Goal: Transaction & Acquisition: Purchase product/service

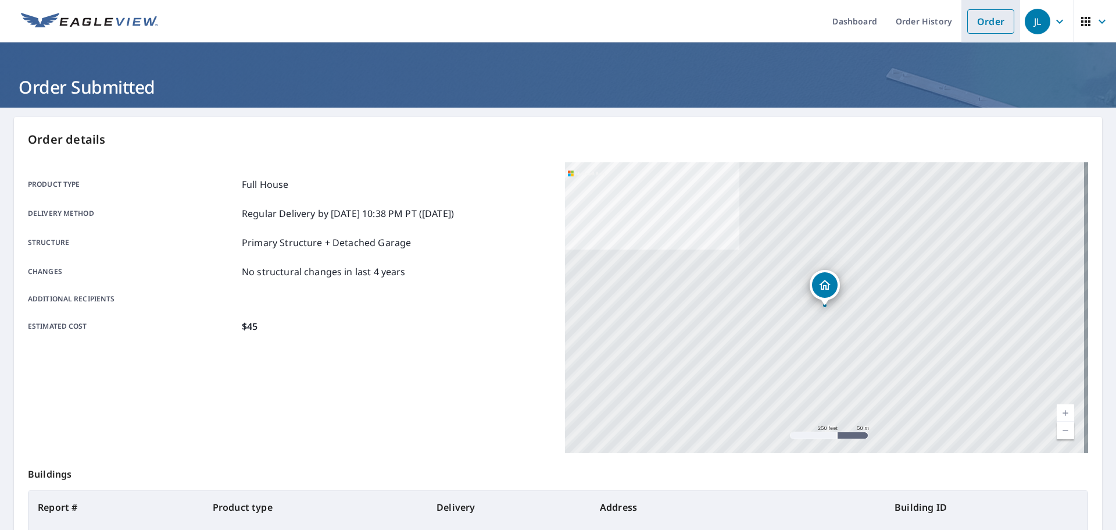
click at [981, 22] on link "Order" at bounding box center [990, 21] width 47 height 24
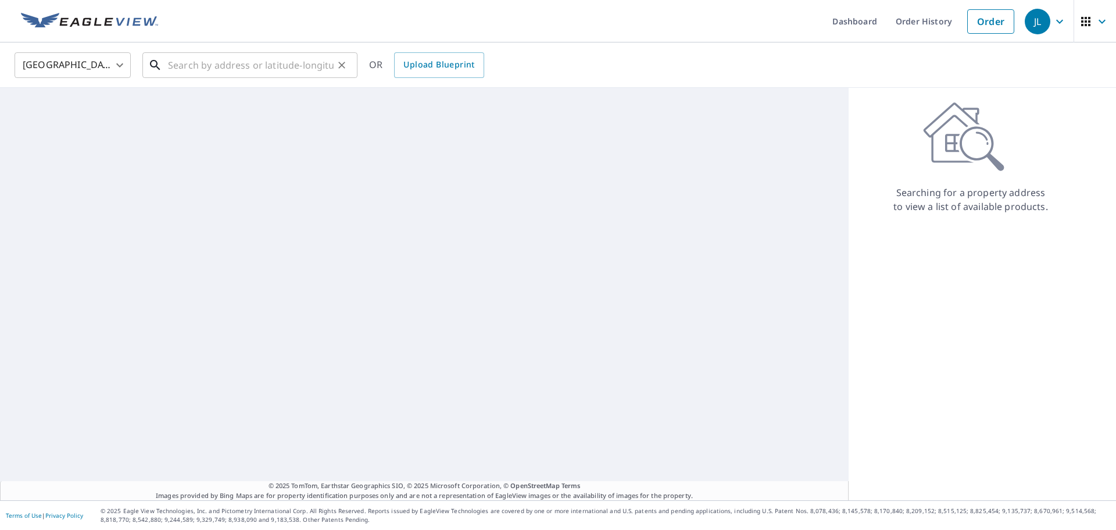
click at [289, 55] on input "text" at bounding box center [251, 65] width 166 height 33
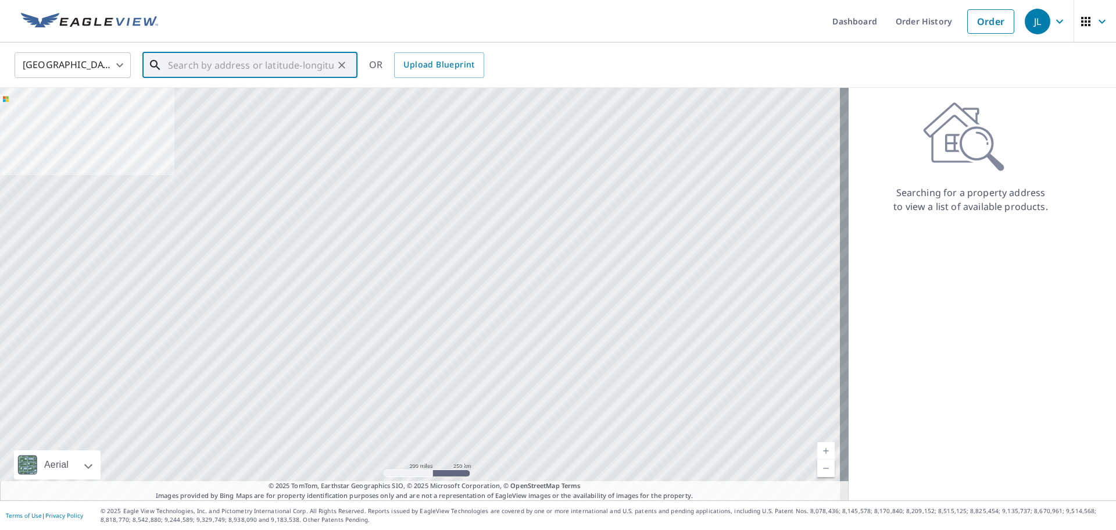
paste input "[STREET_ADDRESS][PERSON_NAME]"
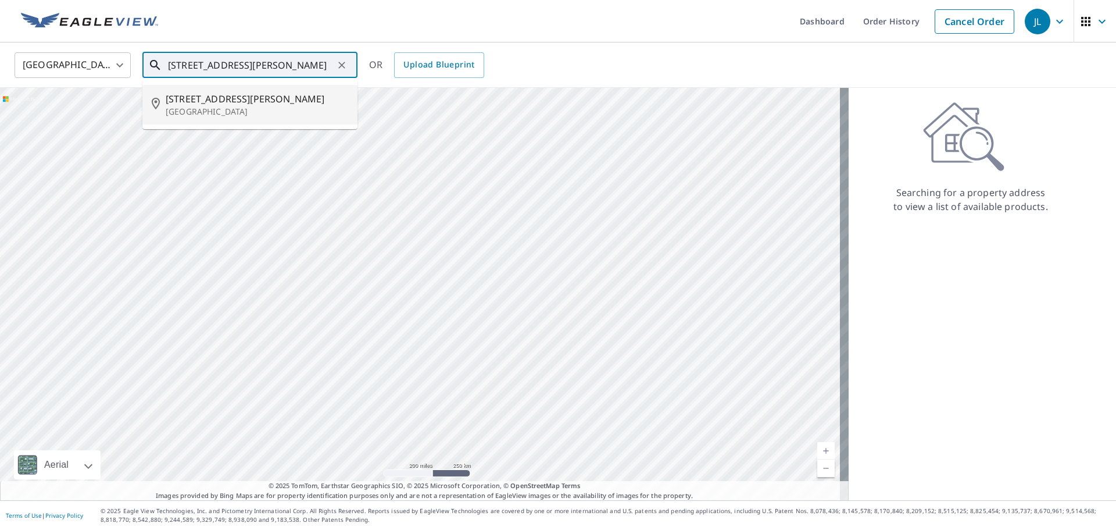
click at [260, 101] on span "[STREET_ADDRESS][PERSON_NAME]" at bounding box center [257, 99] width 183 height 14
type input "[STREET_ADDRESS][PERSON_NAME]"
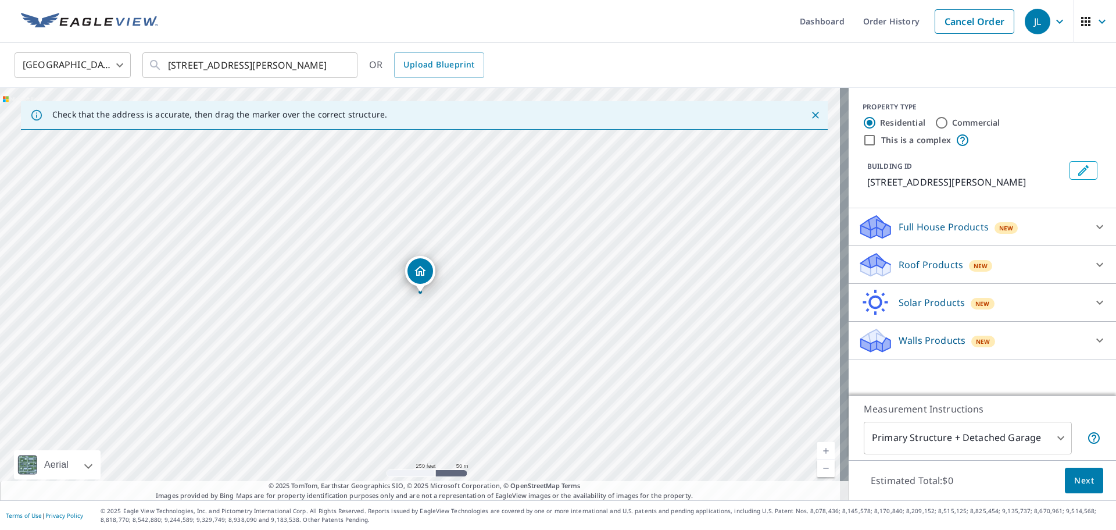
click at [995, 229] on div "New" at bounding box center [1007, 228] width 24 height 12
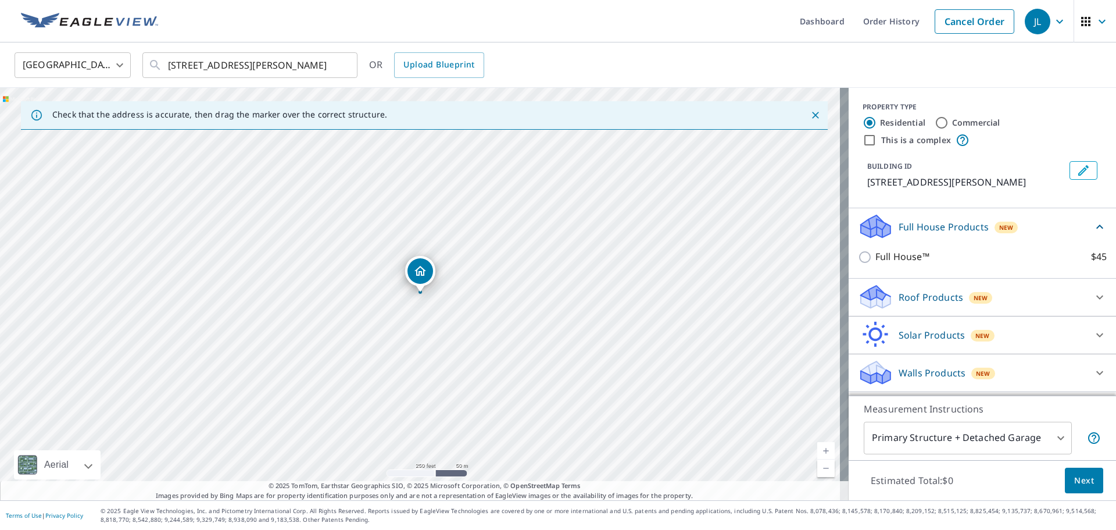
click at [888, 251] on p "Full House™" at bounding box center [902, 256] width 54 height 15
click at [859, 258] on input "Full House™ $45" at bounding box center [866, 257] width 17 height 14
checkbox input "true"
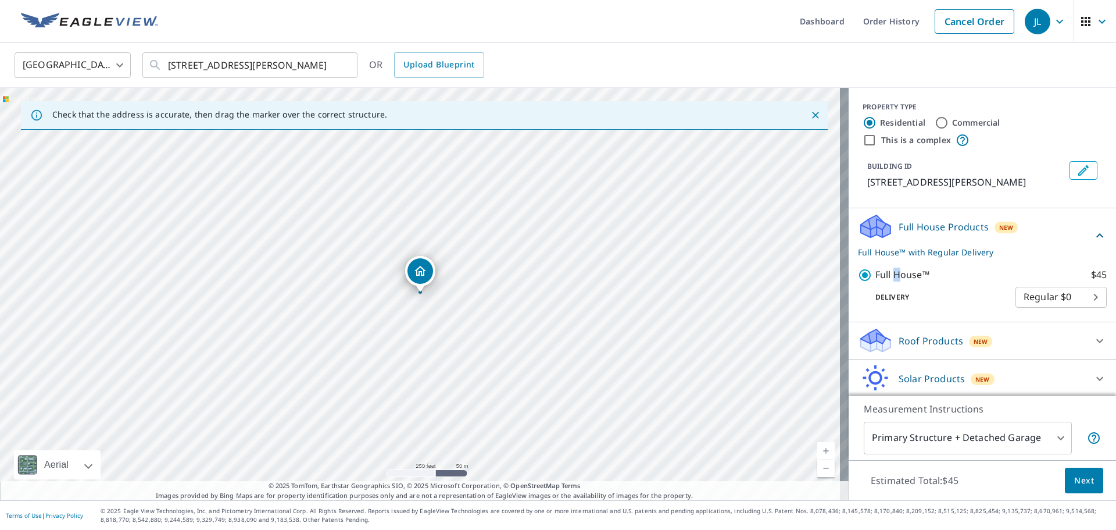
click at [1085, 477] on span "Next" at bounding box center [1084, 480] width 20 height 15
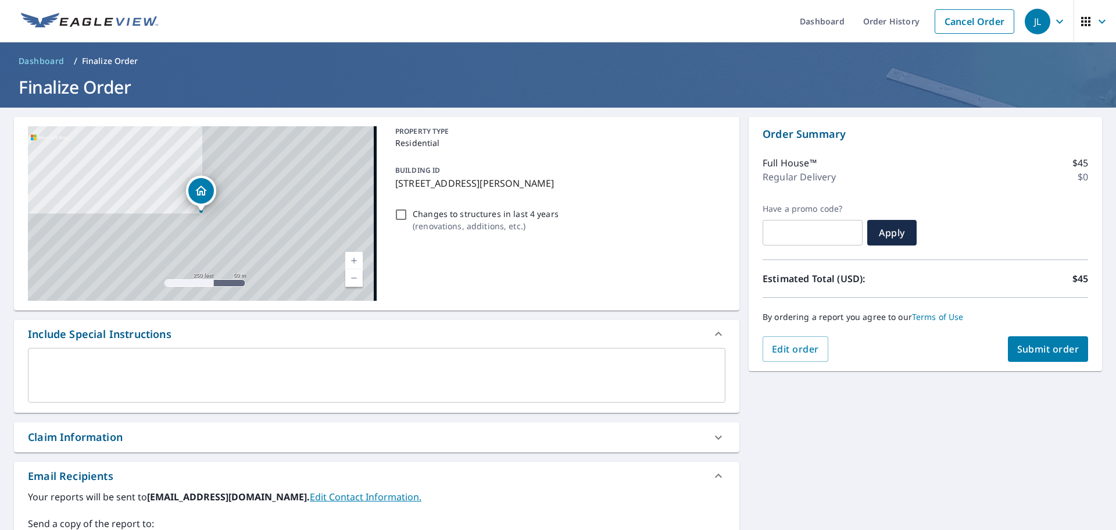
click at [1058, 349] on span "Submit order" at bounding box center [1048, 348] width 62 height 13
checkbox input "true"
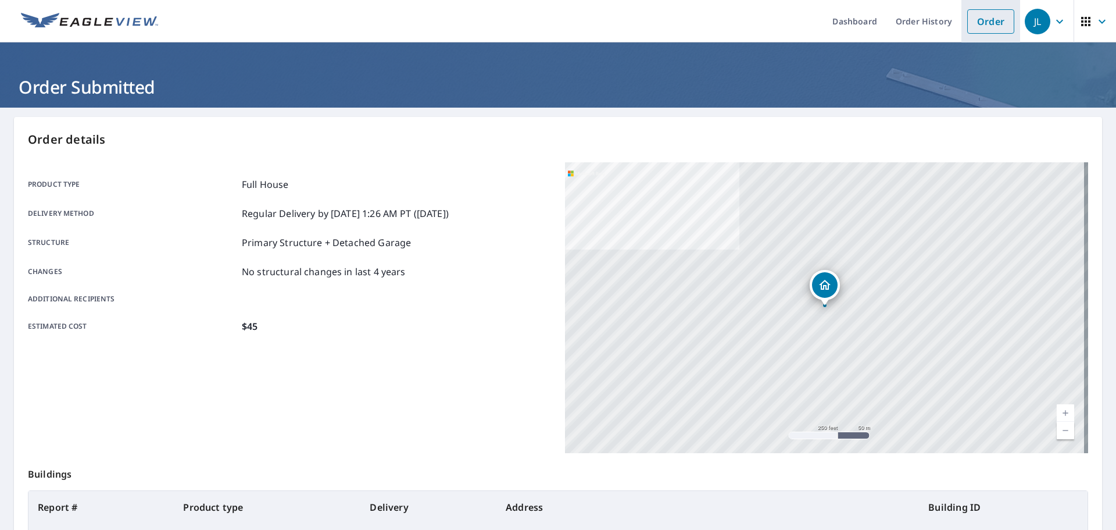
click at [974, 14] on link "Order" at bounding box center [990, 21] width 47 height 24
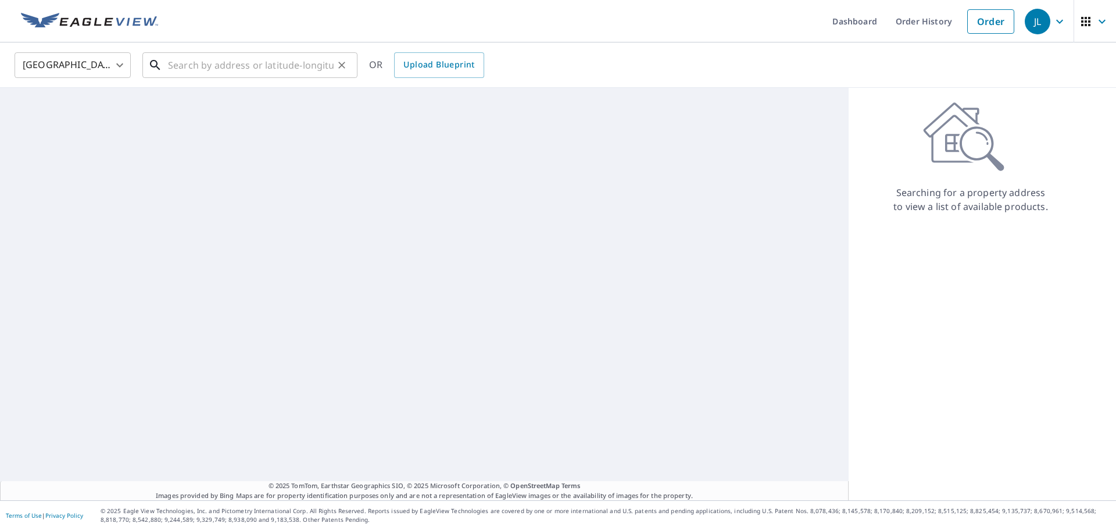
click at [265, 62] on input "text" at bounding box center [251, 65] width 166 height 33
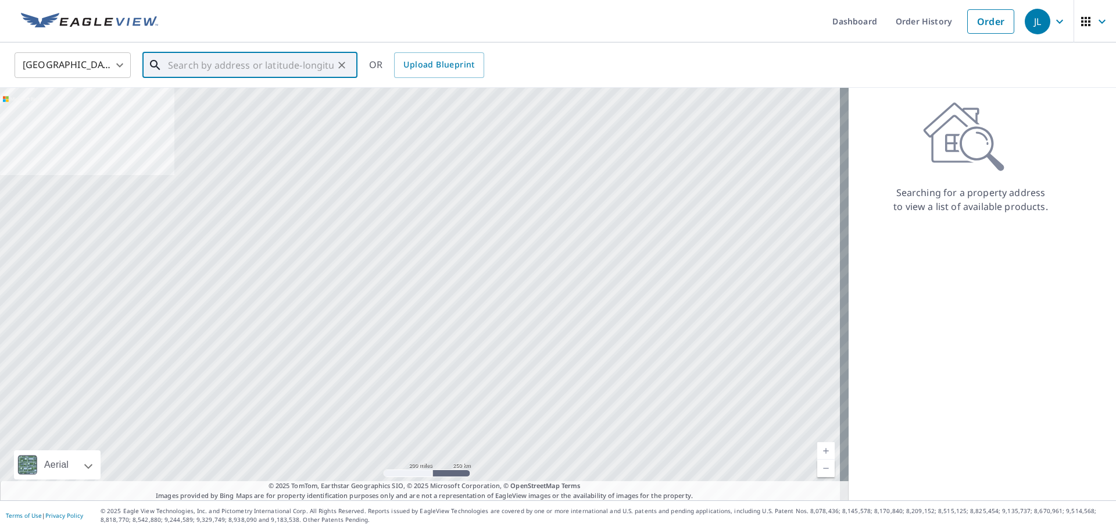
paste input "[STREET_ADDRESS]"
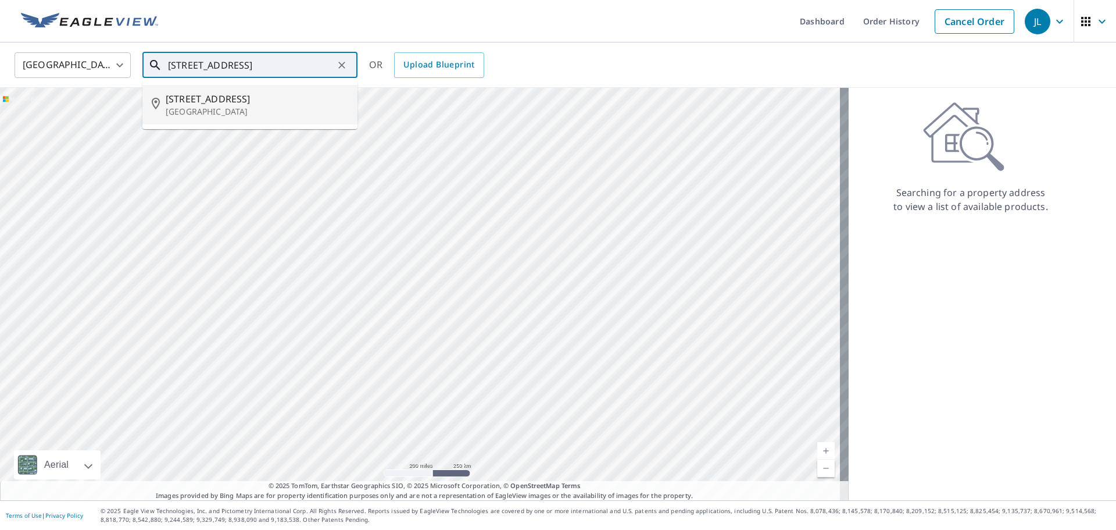
click at [275, 98] on span "[STREET_ADDRESS]" at bounding box center [257, 99] width 183 height 14
type input "[STREET_ADDRESS]"
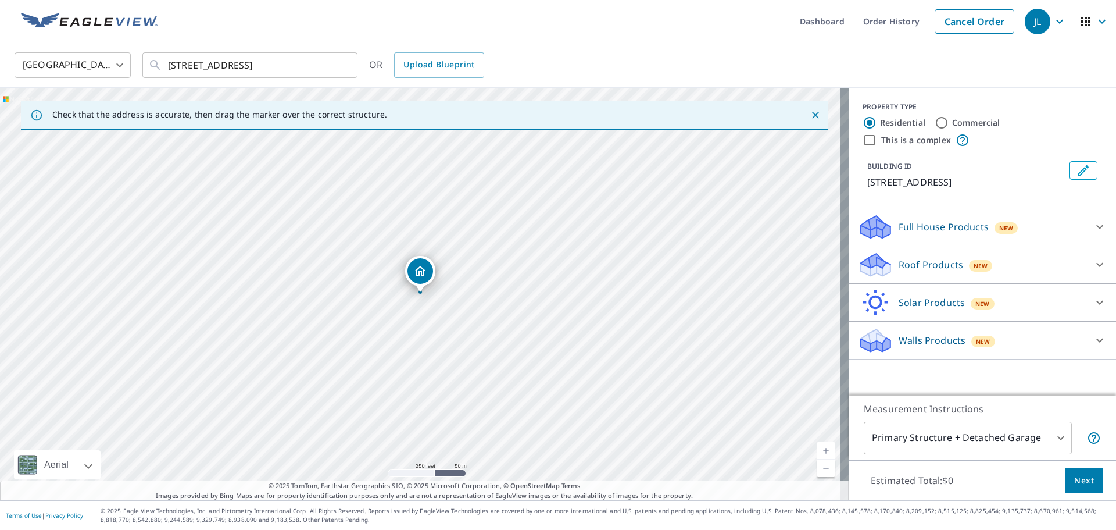
click at [872, 230] on icon at bounding box center [876, 223] width 30 height 15
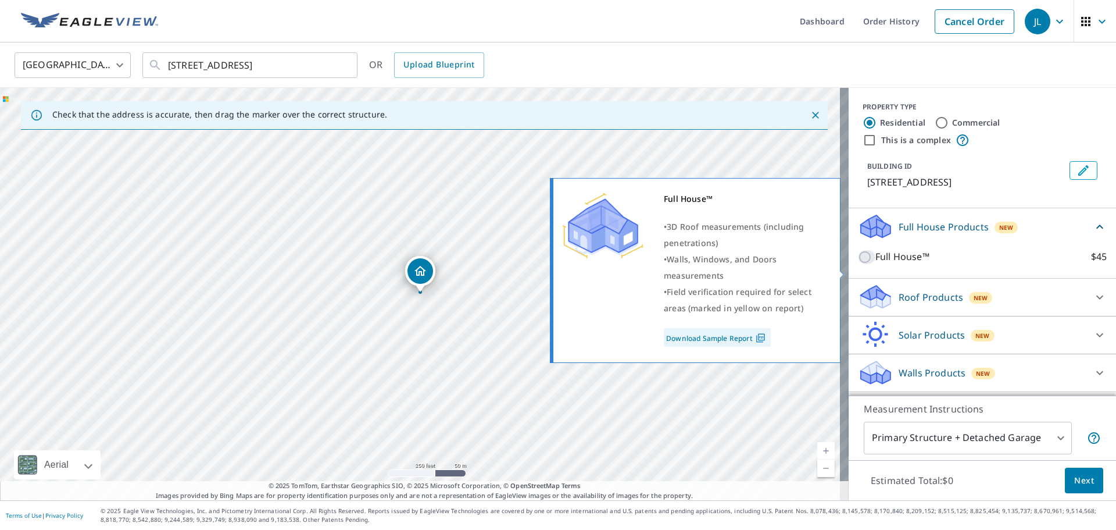
click at [864, 264] on input "Full House™ $45" at bounding box center [866, 257] width 17 height 14
checkbox input "true"
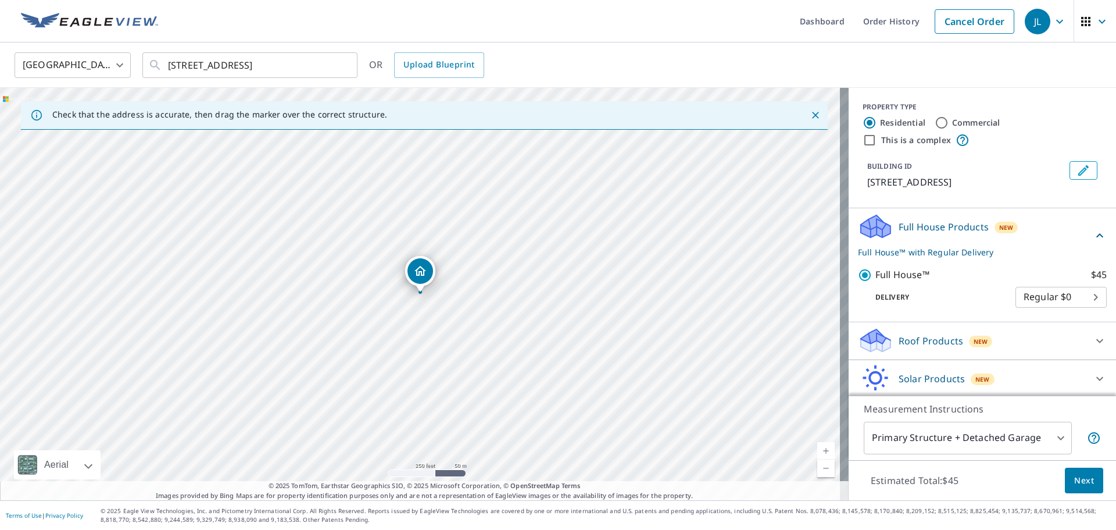
click at [1074, 479] on span "Next" at bounding box center [1084, 480] width 20 height 15
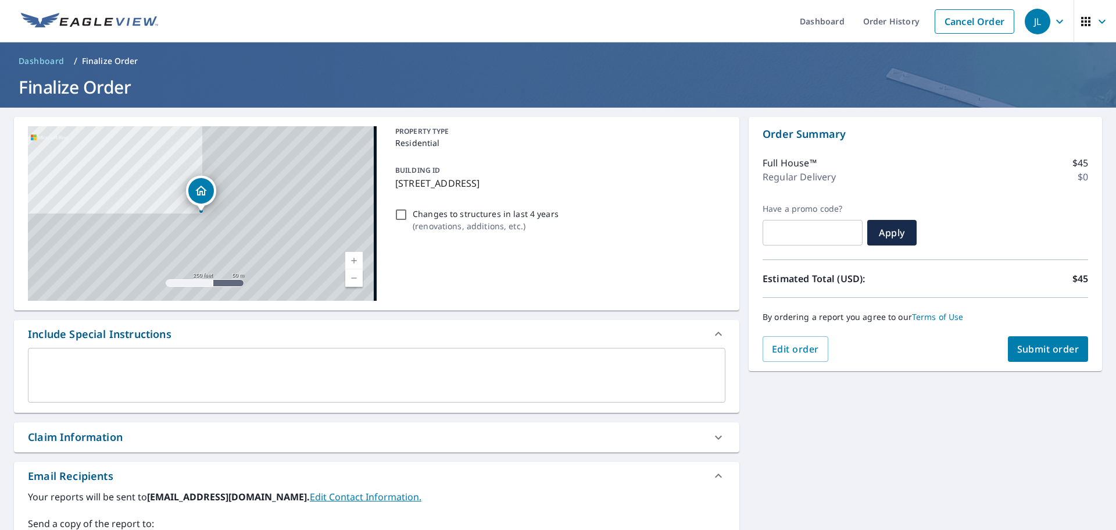
click at [1031, 352] on span "Submit order" at bounding box center [1048, 348] width 62 height 13
checkbox input "true"
